Goal: Information Seeking & Learning: Learn about a topic

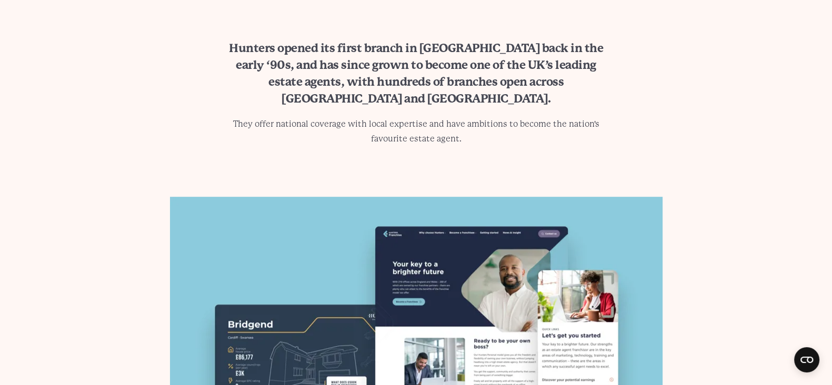
scroll to position [1052, 0]
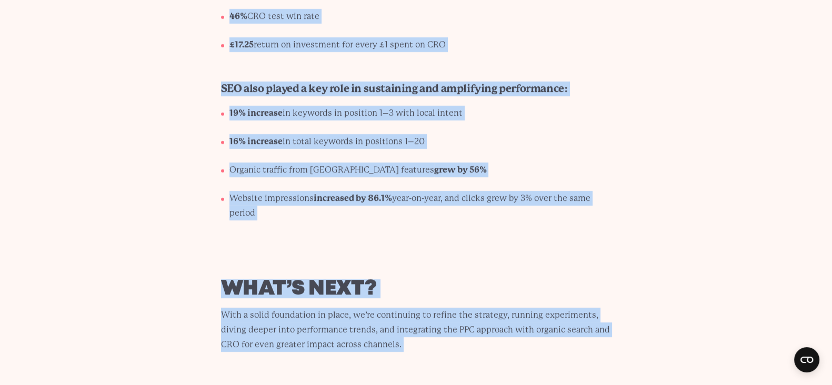
scroll to position [5004, 0]
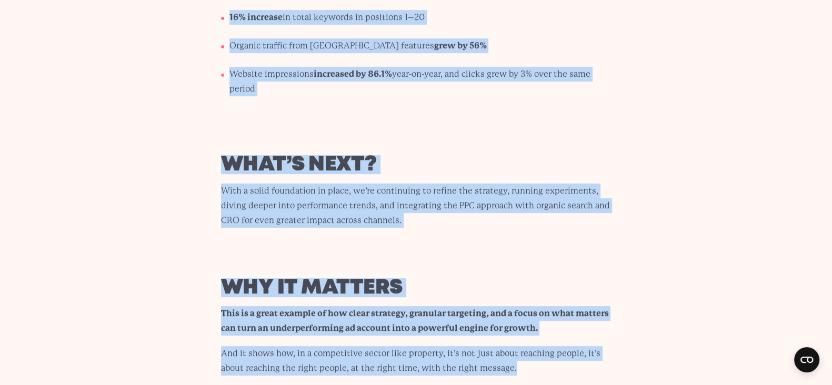
drag, startPoint x: 192, startPoint y: 71, endPoint x: 570, endPoint y: 335, distance: 461.4
copy body "How local PPC and smart CRO drove a 70.6% uplift in valuations, with £17 ROI fo…"
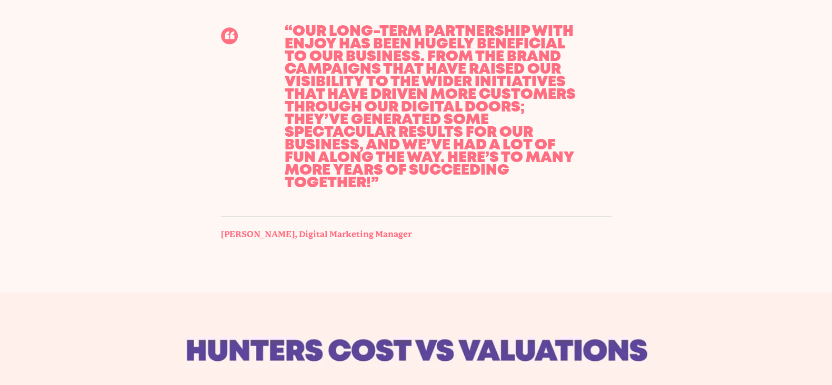
scroll to position [1118, 0]
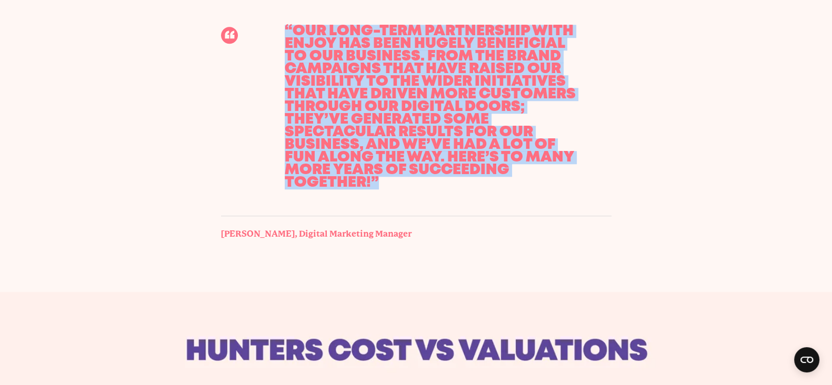
drag, startPoint x: 384, startPoint y: 189, endPoint x: 288, endPoint y: 33, distance: 183.3
click at [288, 33] on div "“Our long-term partnership with Enjoy has been hugely beneficial to our busines…" at bounding box center [435, 107] width 352 height 217
copy div "“Our long-term partnership with Enjoy has been hugely beneficial to our busines…"
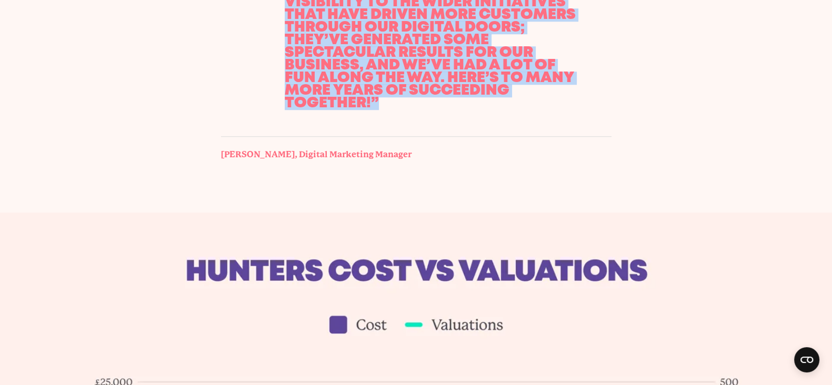
scroll to position [1228, 0]
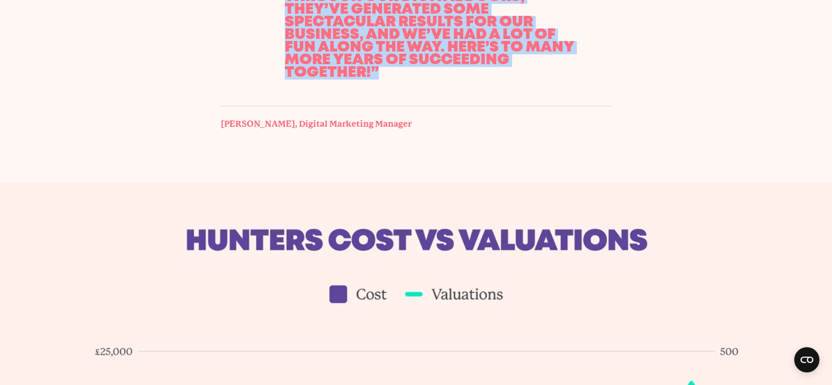
drag, startPoint x: 219, startPoint y: 124, endPoint x: 436, endPoint y: 123, distance: 216.8
copy span "Austin Hedley-Richards​​​​, Digital Marketing Manager"
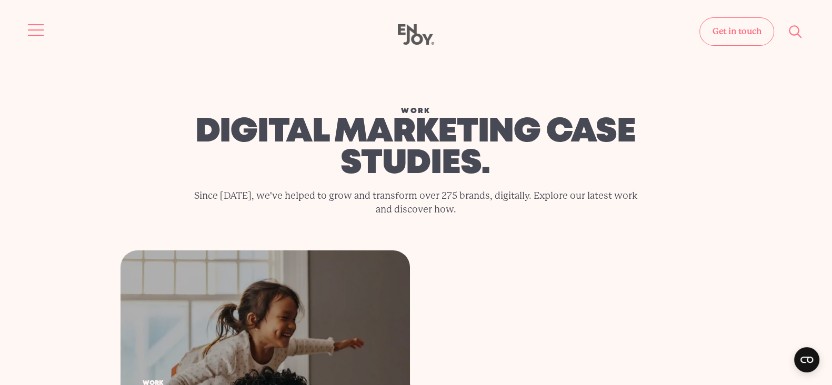
click at [39, 27] on button "Site navigation" at bounding box center [36, 30] width 22 height 22
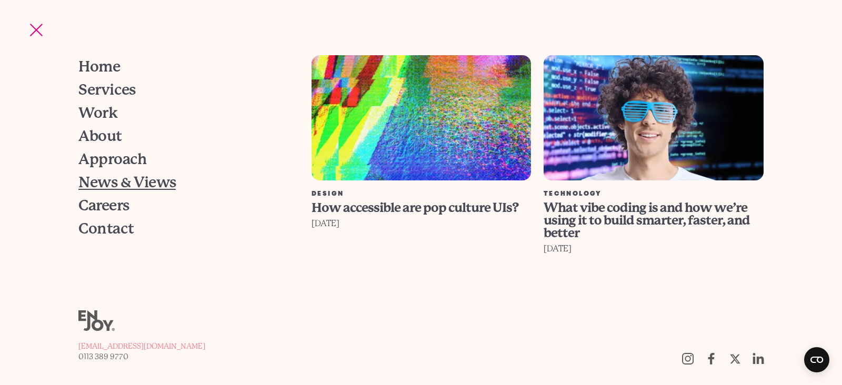
click at [103, 187] on span "News & Views" at bounding box center [126, 182] width 97 height 15
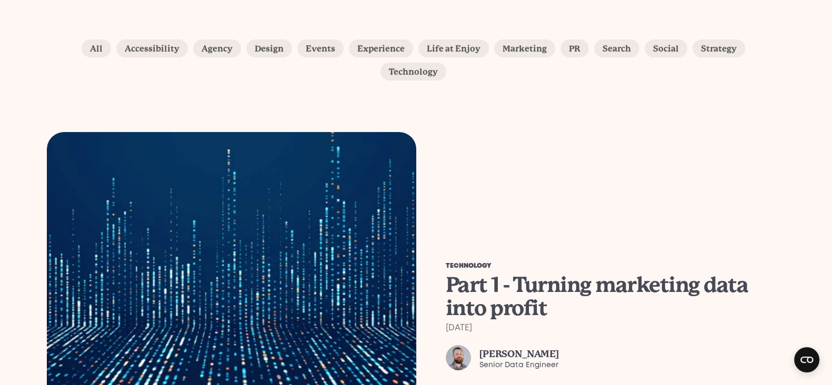
scroll to position [263, 0]
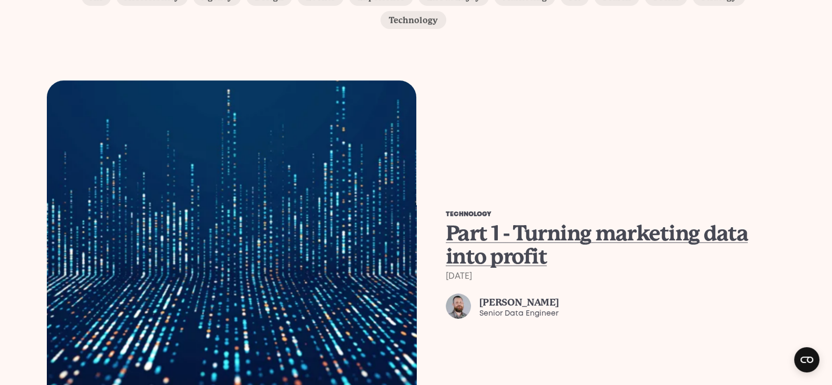
click at [492, 221] on span "Part 1 - Turning marketing data into profit" at bounding box center [597, 245] width 303 height 48
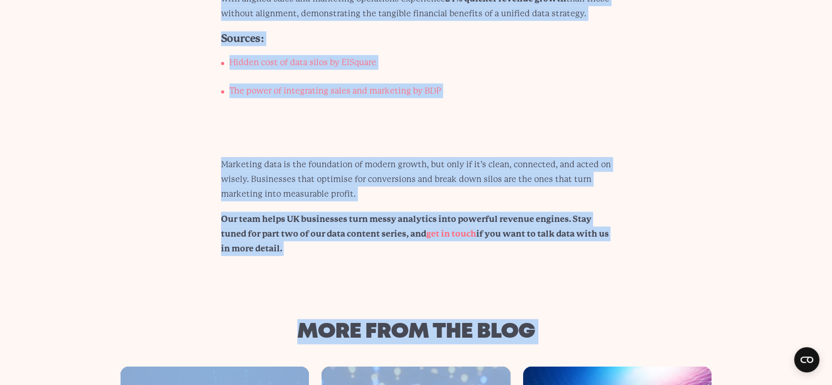
scroll to position [3308, 0]
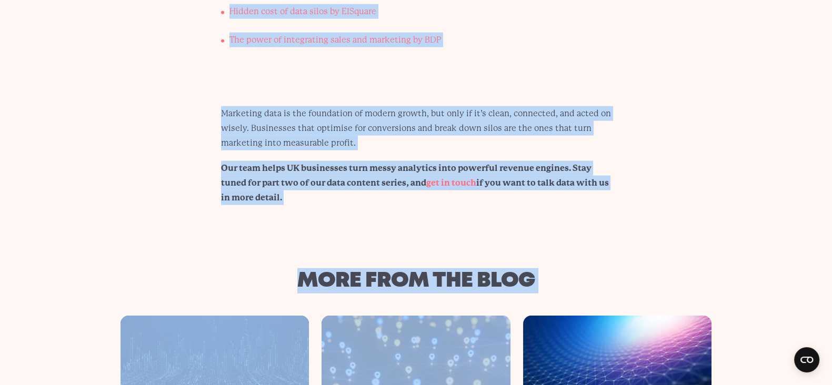
drag, startPoint x: 148, startPoint y: 77, endPoint x: 460, endPoint y: 204, distance: 336.9
copy article "Lore & Ipsum Dolo 0 - Sitamet consectet adip elit seddoe 9te Incididun 0090 Utl…"
click at [460, 204] on p "Our team helps UK businesses turn messy analytics into powerful revenue engines…" at bounding box center [416, 183] width 391 height 44
